Goal: Task Accomplishment & Management: Use online tool/utility

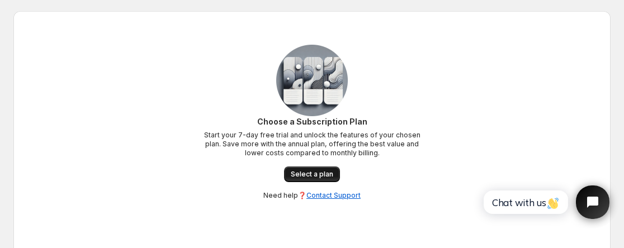
click at [311, 178] on span "Select a plan" at bounding box center [312, 174] width 43 height 9
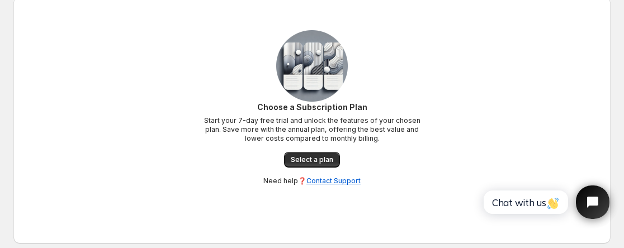
click at [240, 125] on p "Start your 7-day free trial and unlock the features of your chosen plan. Save m…" at bounding box center [312, 129] width 224 height 27
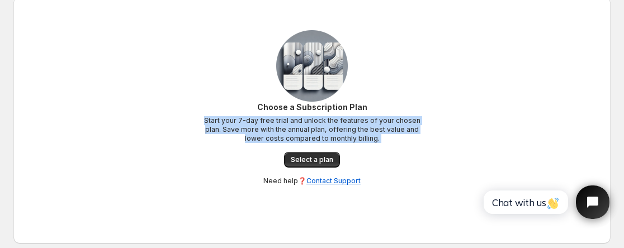
click at [240, 125] on p "Start your 7-day free trial and unlock the features of your chosen plan. Save m…" at bounding box center [312, 129] width 224 height 27
click at [248, 165] on div "Choose a Subscription Plan Start your 7-day free trial and unlock the features …" at bounding box center [312, 144] width 224 height 84
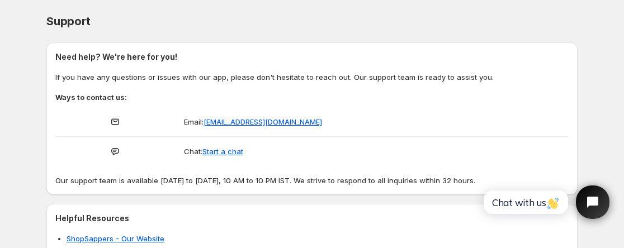
scroll to position [7, 0]
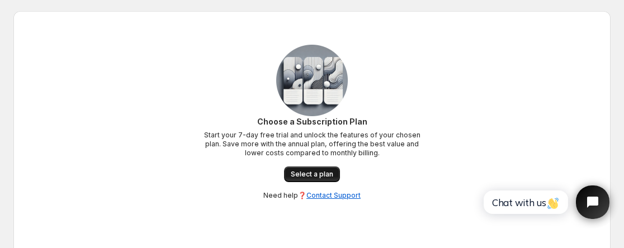
click at [312, 178] on span "Select a plan" at bounding box center [312, 174] width 43 height 9
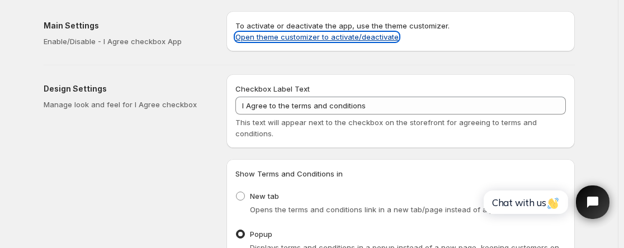
click at [257, 35] on link "Open theme customizer to activate/deactivate" at bounding box center [317, 36] width 163 height 9
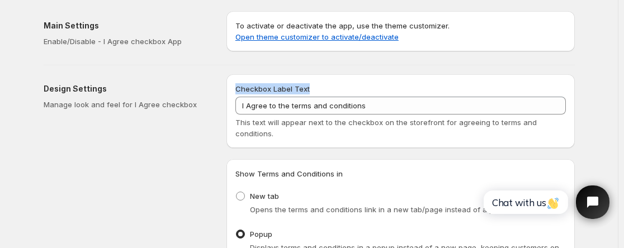
drag, startPoint x: 229, startPoint y: 91, endPoint x: 325, endPoint y: 81, distance: 96.8
click at [325, 81] on div "Checkbox Label Text I Agree to the terms and conditions This text will appear n…" at bounding box center [401, 111] width 349 height 74
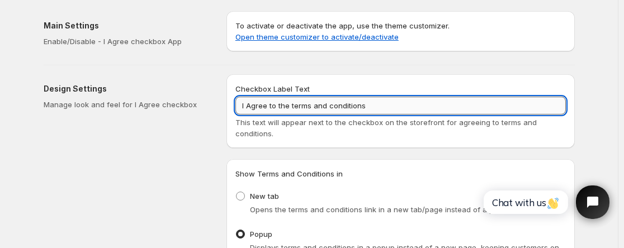
drag, startPoint x: 370, startPoint y: 102, endPoint x: 245, endPoint y: 97, distance: 124.9
click at [237, 110] on div "Checkbox Label Text I Agree to the terms and conditions This text will appear n…" at bounding box center [401, 111] width 349 height 74
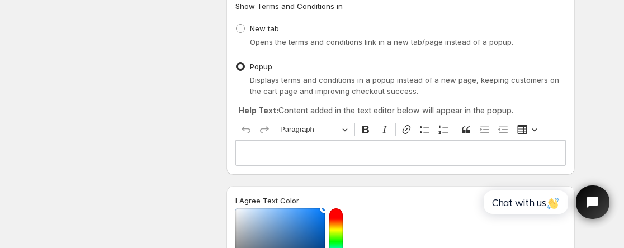
scroll to position [224, 0]
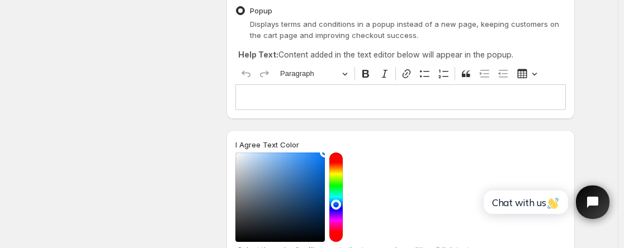
click at [316, 110] on div "Editor editing area: main. Press Alt+0 for help." at bounding box center [401, 96] width 331 height 25
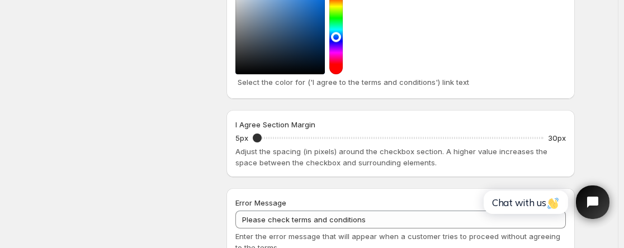
scroll to position [336, 0]
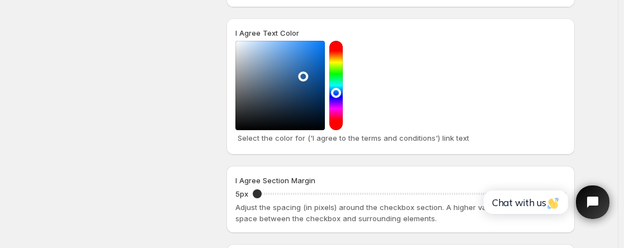
click at [306, 77] on div at bounding box center [281, 86] width 90 height 90
click at [292, 75] on div at bounding box center [281, 86] width 90 height 90
click at [290, 74] on div at bounding box center [281, 86] width 90 height 90
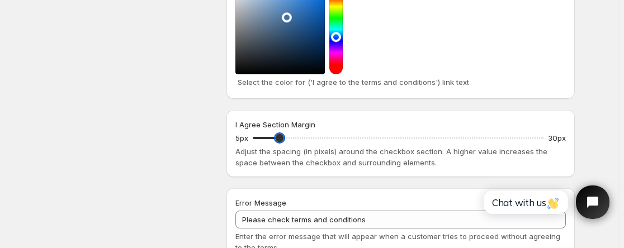
drag, startPoint x: 262, startPoint y: 139, endPoint x: 283, endPoint y: 135, distance: 20.6
click at [283, 135] on input "I Agree Section Margin" at bounding box center [398, 138] width 291 height 16
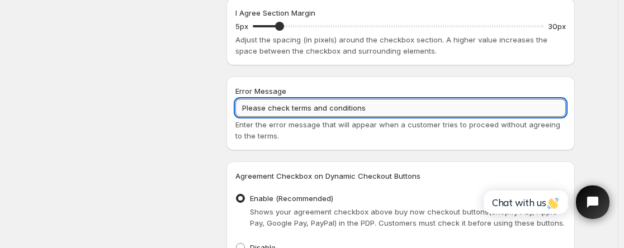
click at [375, 106] on input "Please check terms and conditions" at bounding box center [401, 108] width 331 height 18
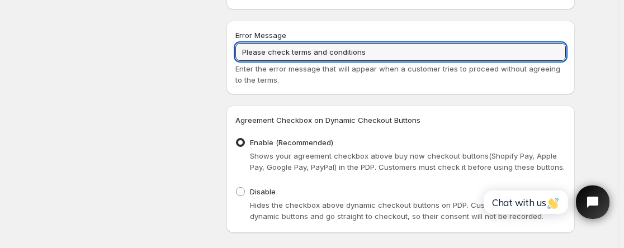
scroll to position [702, 0]
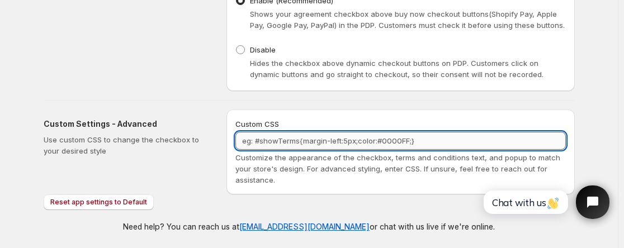
click at [345, 133] on textarea "Custom CSS" at bounding box center [401, 141] width 331 height 18
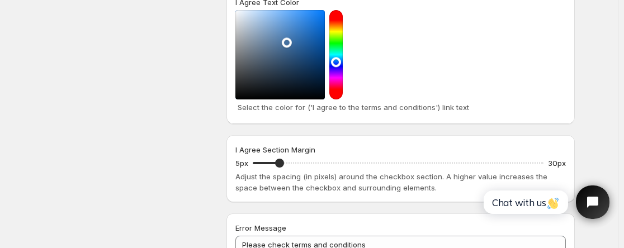
scroll to position [31, 0]
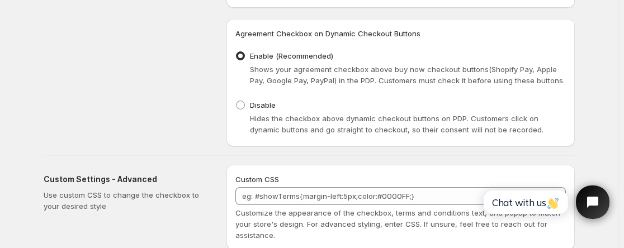
scroll to position [702, 0]
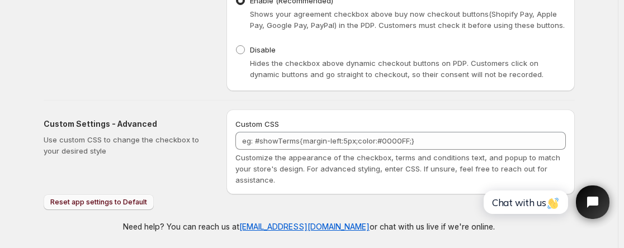
click at [131, 205] on span "Reset app settings to Default" at bounding box center [98, 202] width 97 height 9
type input "5"
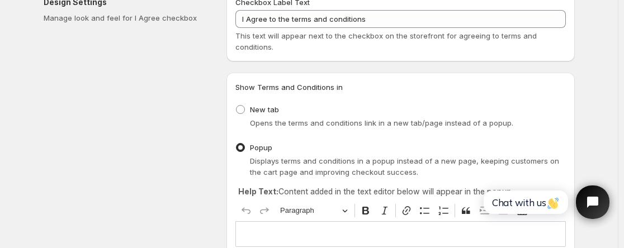
scroll to position [0, 0]
